Goal: Navigation & Orientation: Find specific page/section

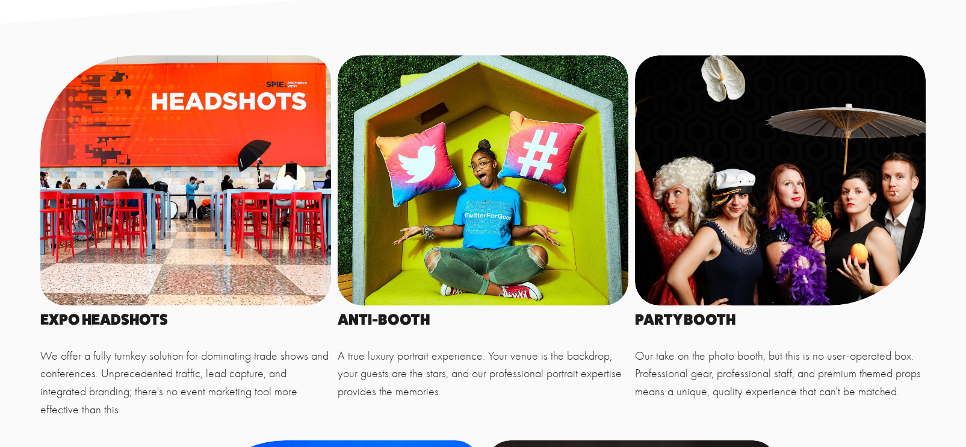
scroll to position [569, 0]
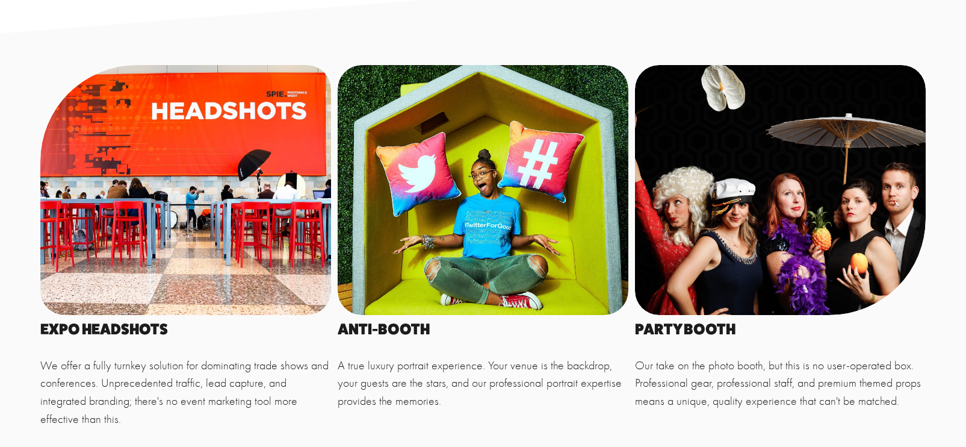
click at [420, 196] on div at bounding box center [483, 190] width 291 height 250
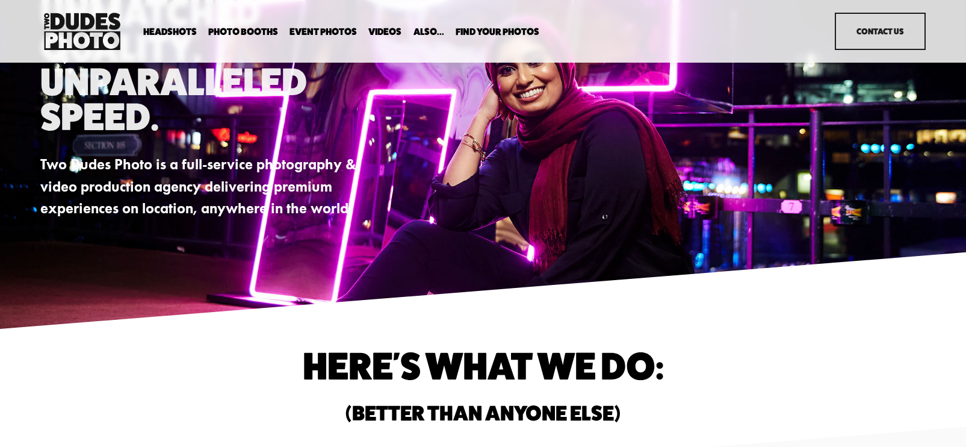
scroll to position [0, 0]
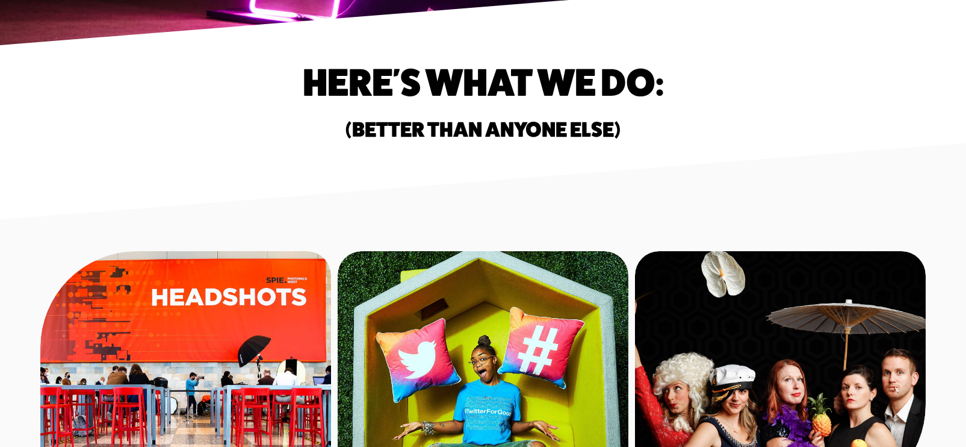
click at [388, 323] on div at bounding box center [483, 376] width 291 height 250
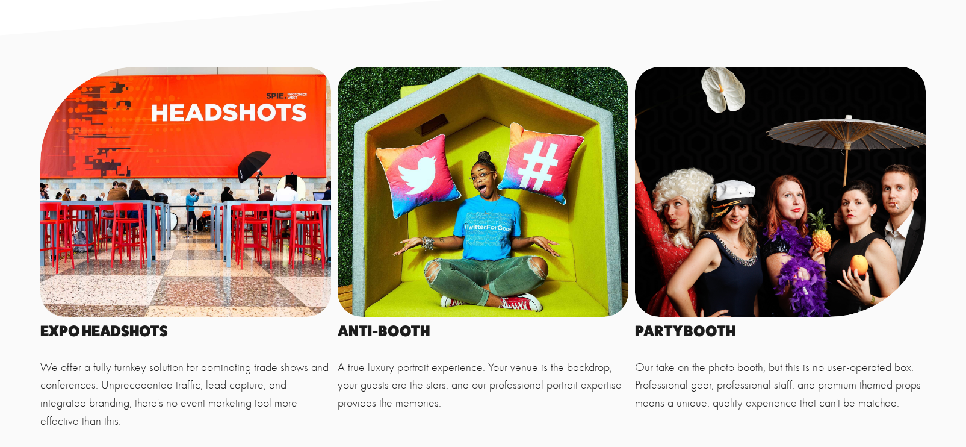
scroll to position [568, 0]
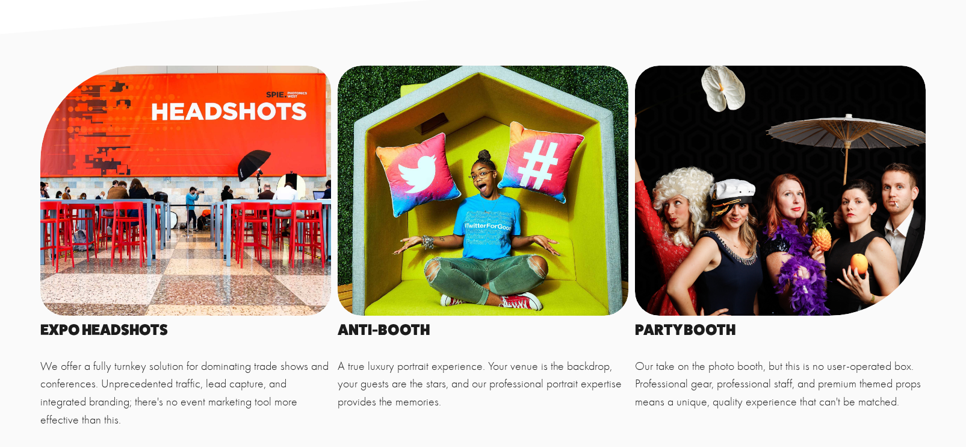
click at [389, 328] on h4 "Anti-Booth" at bounding box center [483, 329] width 291 height 15
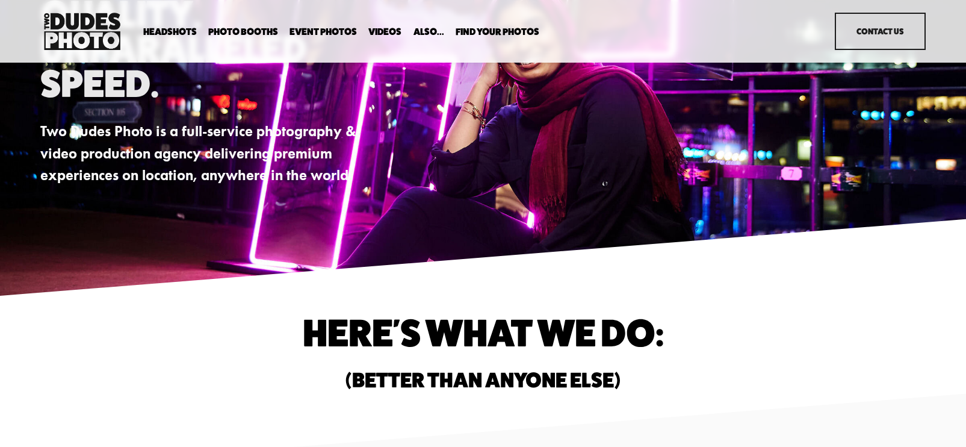
scroll to position [0, 0]
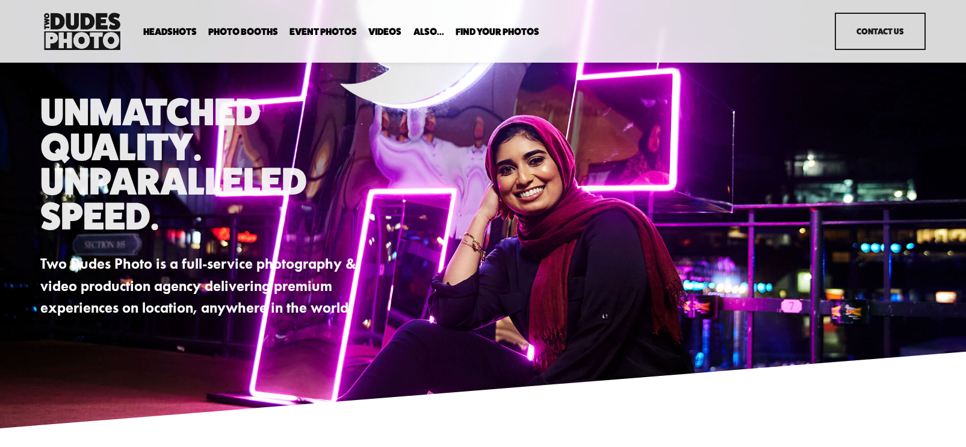
click at [324, 33] on link "Event Photos" at bounding box center [323, 31] width 67 height 11
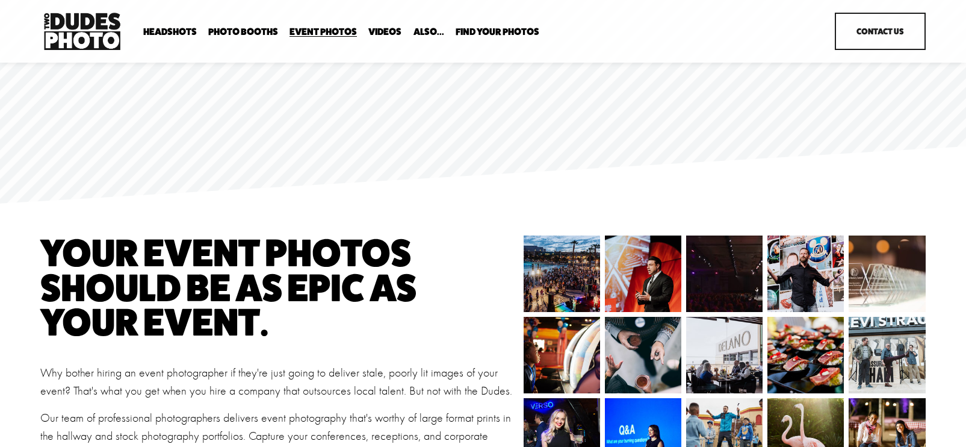
click at [391, 33] on link "Videos" at bounding box center [384, 31] width 33 height 11
